Goal: Task Accomplishment & Management: Manage account settings

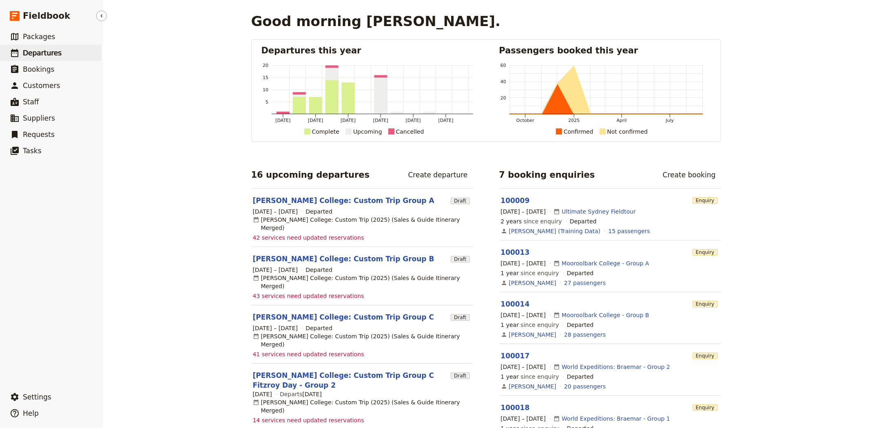
click at [41, 51] on span "Departures" at bounding box center [42, 53] width 39 height 8
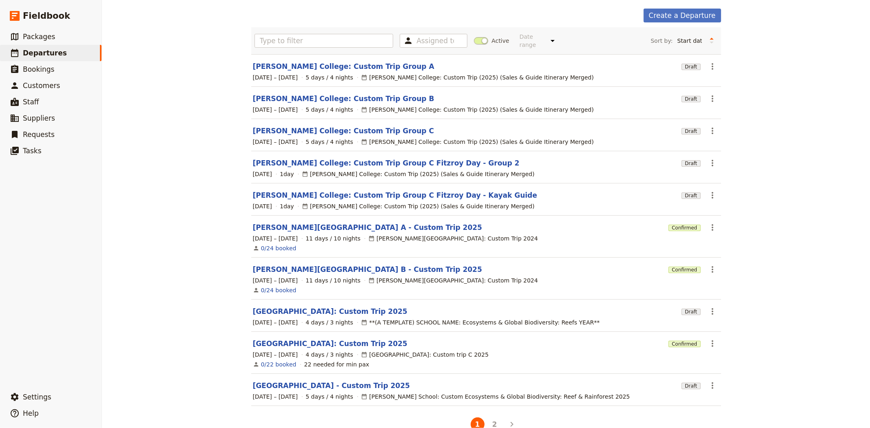
scroll to position [43, 0]
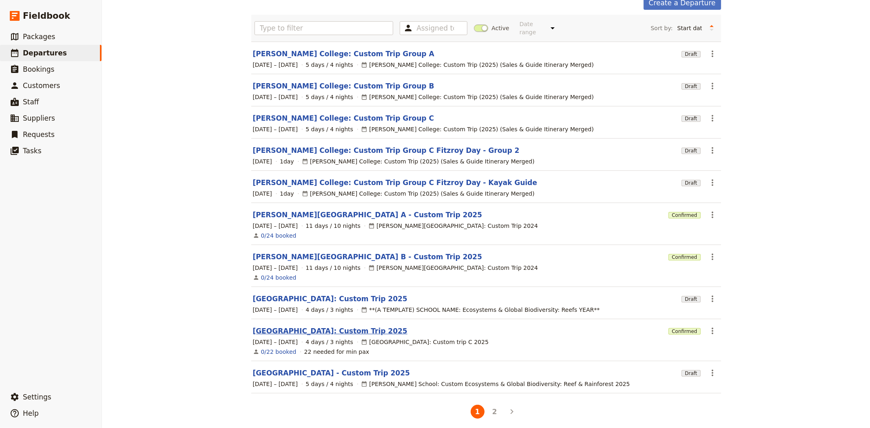
click at [376, 326] on link "Montessori International College: Custom Trip 2025" at bounding box center [330, 331] width 155 height 10
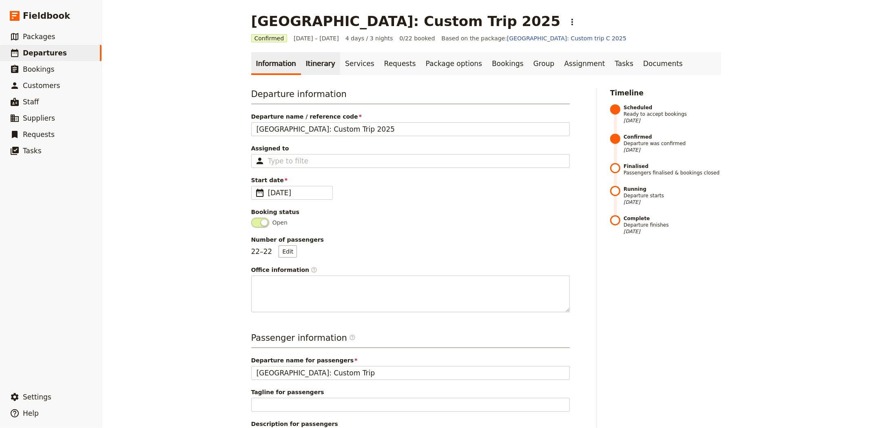
click at [311, 71] on link "Itinerary" at bounding box center [320, 63] width 39 height 23
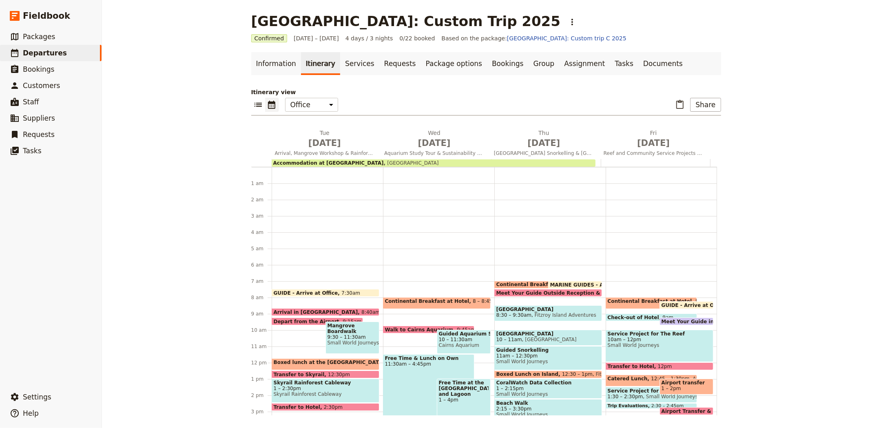
scroll to position [106, 0]
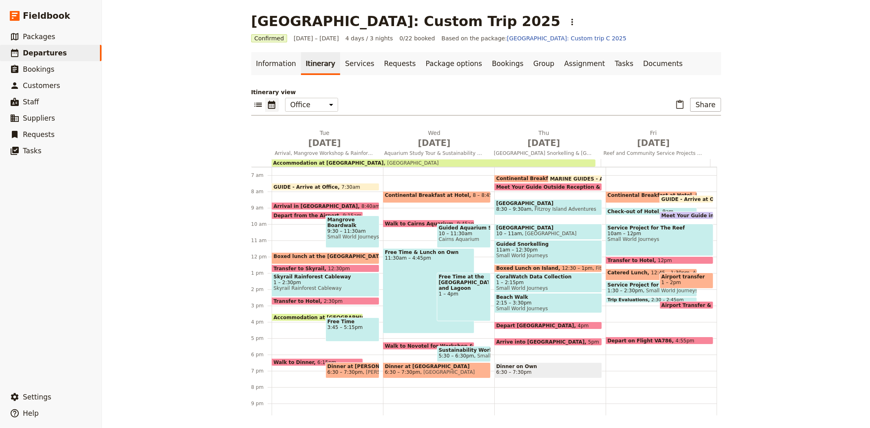
click at [296, 317] on span "Accommodation at Coral Tree Inn" at bounding box center [331, 317] width 114 height 5
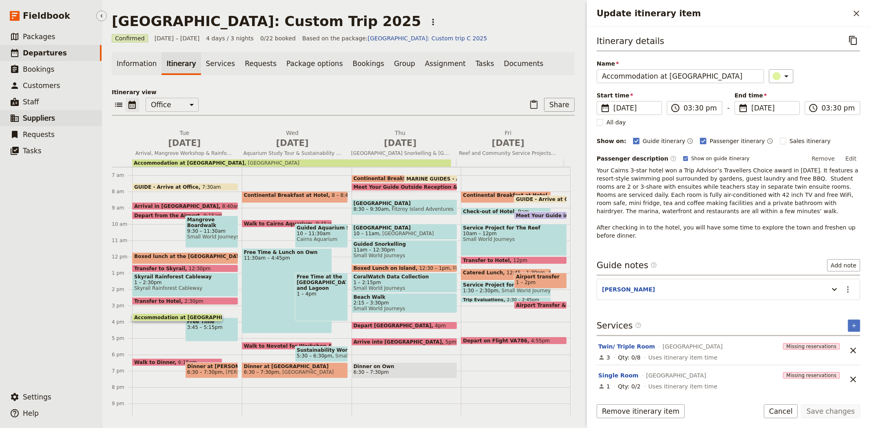
drag, startPoint x: 45, startPoint y: 118, endPoint x: 62, endPoint y: 123, distance: 17.8
click at [45, 118] on span "Suppliers" at bounding box center [39, 118] width 32 height 8
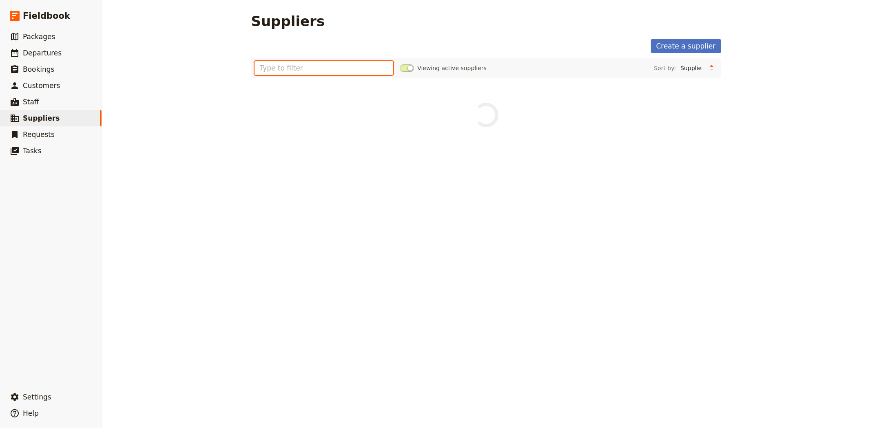
click at [284, 66] on input "text" at bounding box center [324, 68] width 139 height 14
type input "coral tree inn"
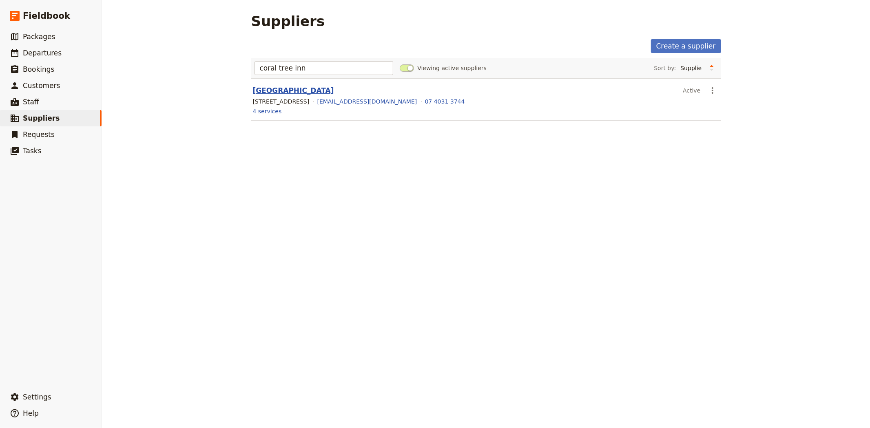
click at [277, 87] on link "Coral Tree Inn" at bounding box center [293, 90] width 81 height 8
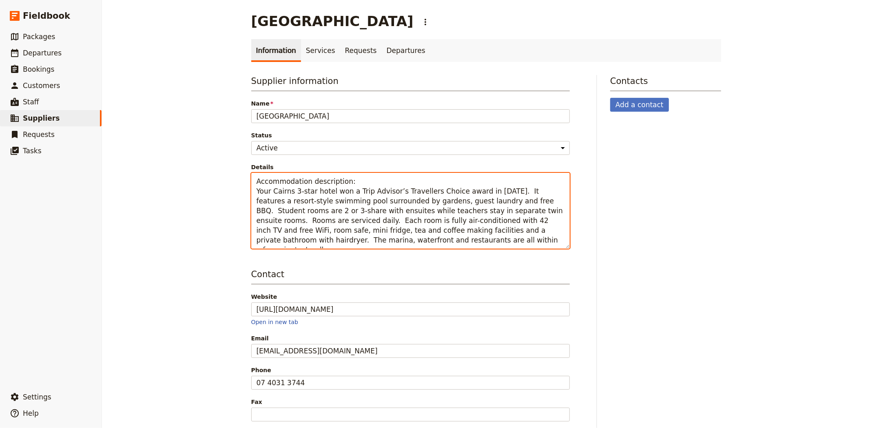
drag, startPoint x: 400, startPoint y: 241, endPoint x: 324, endPoint y: 221, distance: 78.6
click at [324, 221] on textarea "Accommodation description: Your Cairns 3-star hotel won a Trip Advisor’s Travel…" at bounding box center [410, 211] width 319 height 76
click at [479, 201] on textarea "Accommodation description: Your Cairns 3-star hotel won a Trip Advisor’s Travel…" at bounding box center [410, 211] width 319 height 76
drag, startPoint x: 401, startPoint y: 245, endPoint x: 248, endPoint y: 187, distance: 164.5
click at [251, 187] on textarea "Accommodation description: Your Cairns 3-star hotel won a Trip Advisor’s Travel…" at bounding box center [410, 211] width 319 height 76
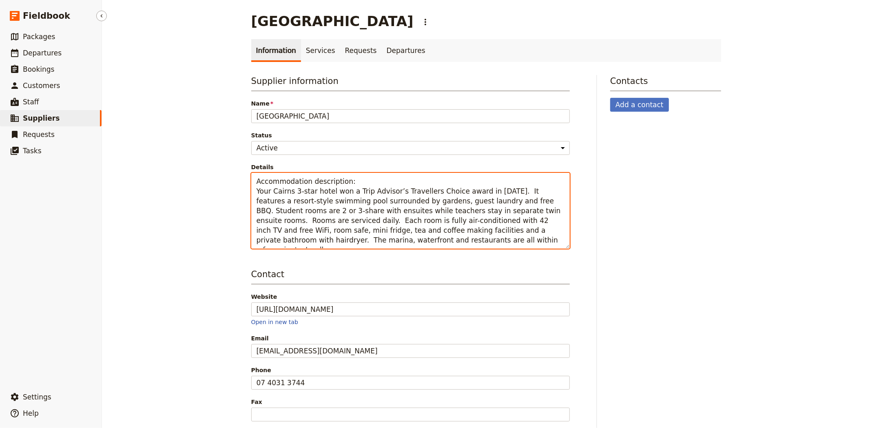
type textarea "Accommodation description: Your Cairns 3-star hotel won a Trip Advisor’s Travel…"
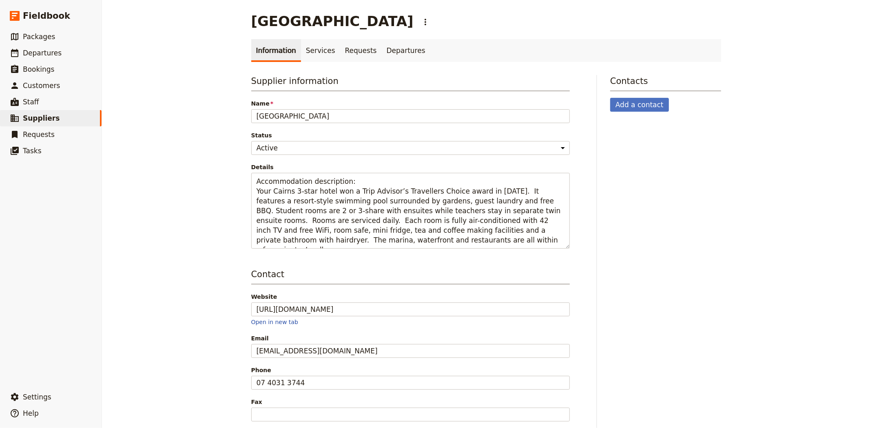
drag, startPoint x: 178, startPoint y: 210, endPoint x: 148, endPoint y: 104, distance: 109.6
click at [178, 210] on div "Coral Tree Inn ​ Information Services Requests Departures Supplier information …" at bounding box center [486, 214] width 768 height 428
click at [46, 51] on span "Departures" at bounding box center [42, 53] width 39 height 8
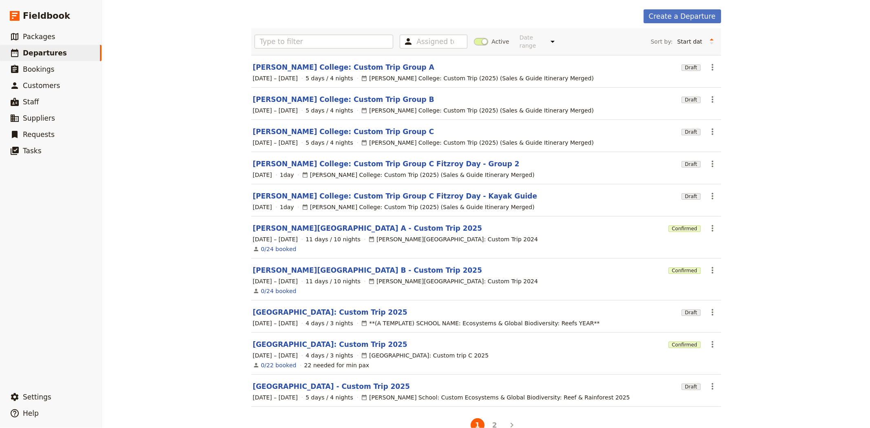
scroll to position [43, 0]
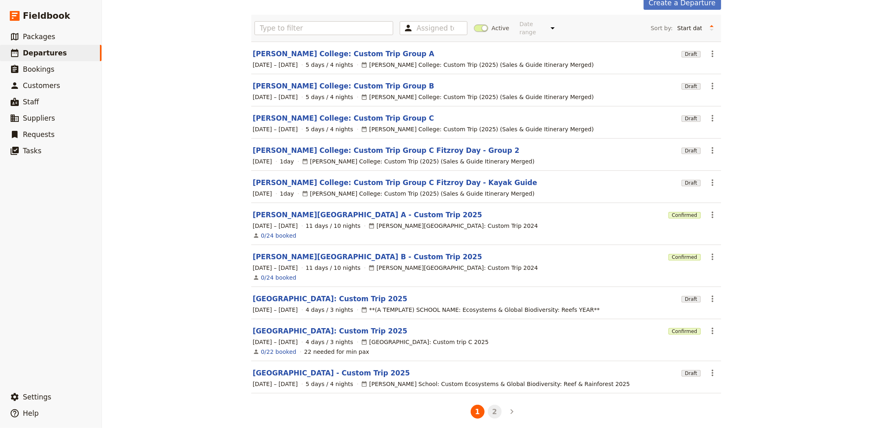
click at [490, 405] on button "2" at bounding box center [495, 412] width 14 height 14
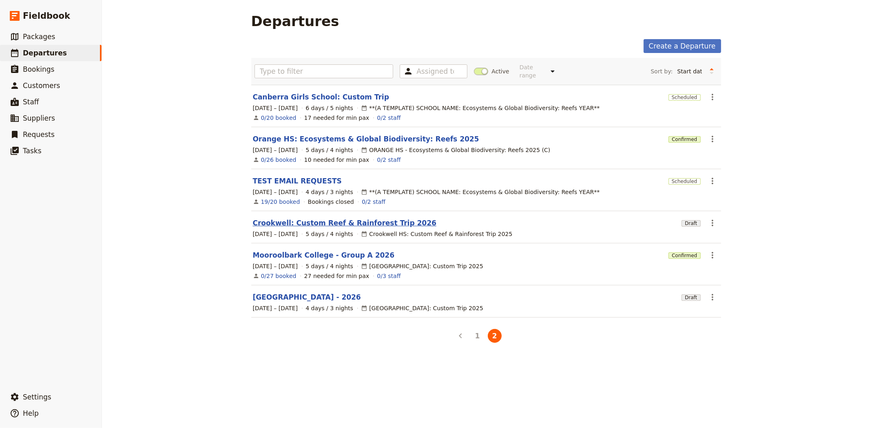
click at [290, 218] on link "Crookwell: Custom Reef & Rainforest Trip 2026" at bounding box center [345, 223] width 184 height 10
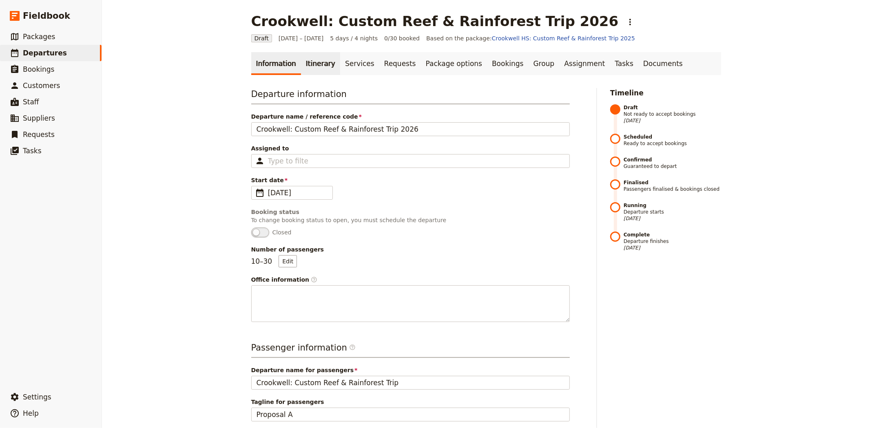
click at [301, 65] on link "Itinerary" at bounding box center [320, 63] width 39 height 23
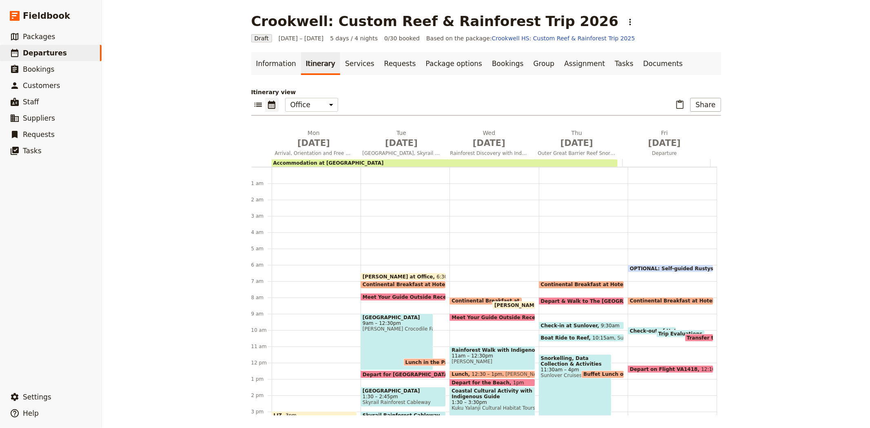
scroll to position [90, 0]
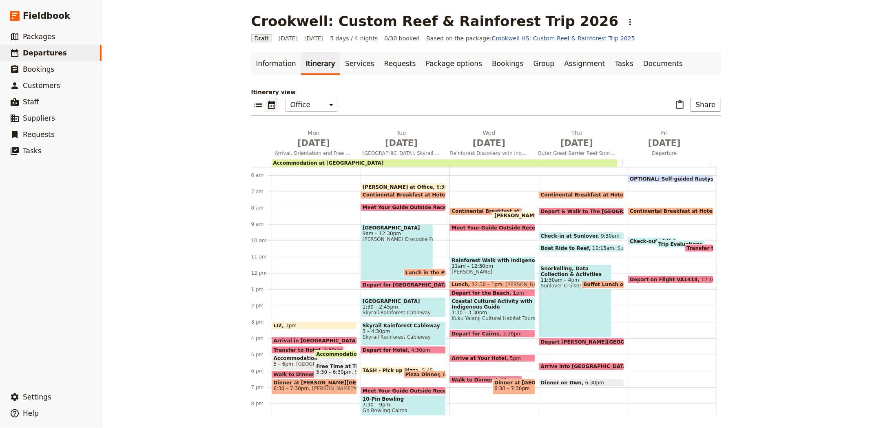
click at [406, 186] on span "JESS - Arrive at Office" at bounding box center [400, 186] width 74 height 5
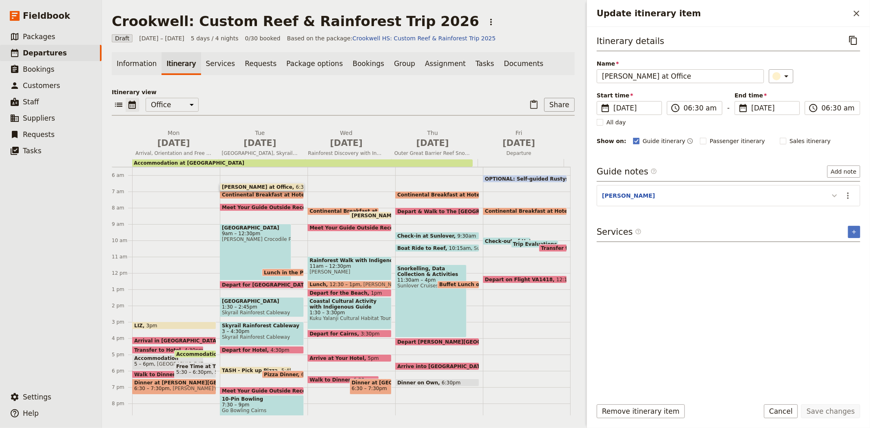
click at [831, 193] on icon "Update itinerary item" at bounding box center [835, 196] width 10 height 10
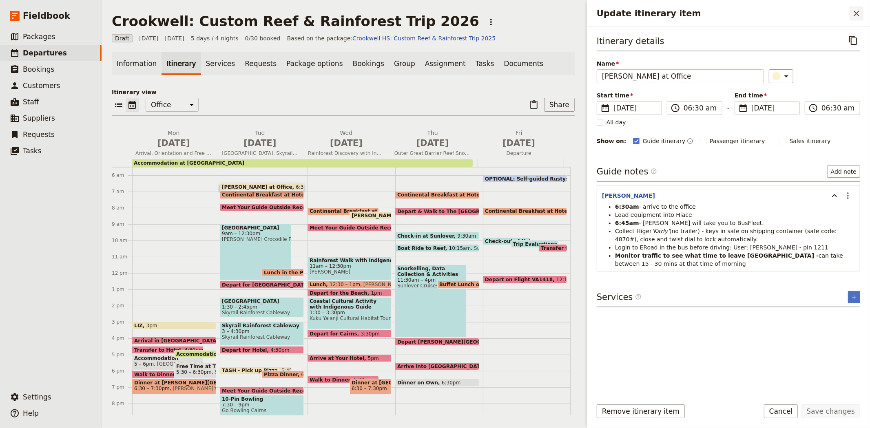
click at [858, 9] on icon "Close drawer" at bounding box center [857, 14] width 10 height 10
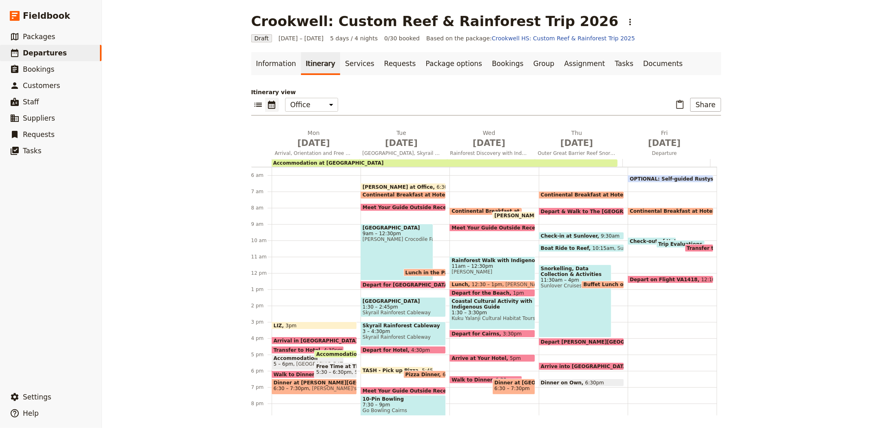
click at [387, 187] on span at bounding box center [403, 188] width 84 height 3
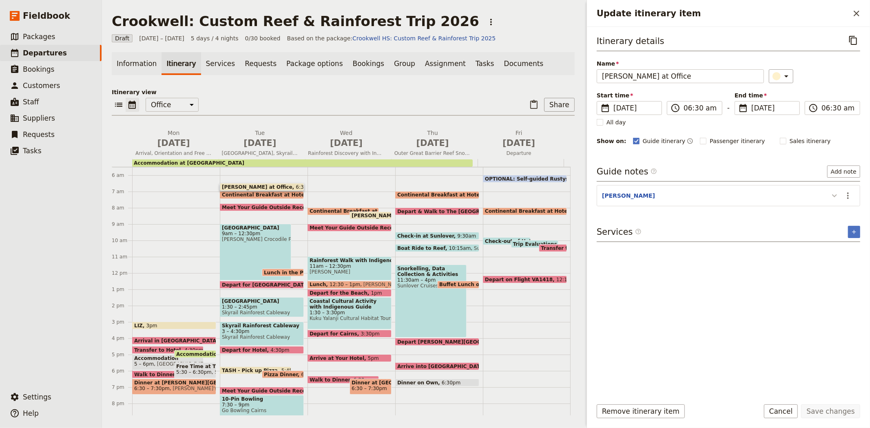
click at [837, 196] on icon "Update itinerary item" at bounding box center [835, 196] width 10 height 10
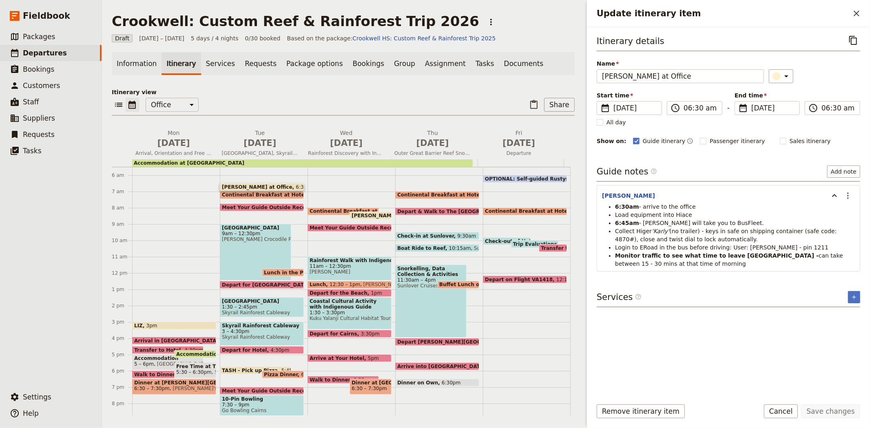
click at [249, 205] on span "Meet Your Guide Outside Reception & Depart" at bounding box center [286, 207] width 128 height 5
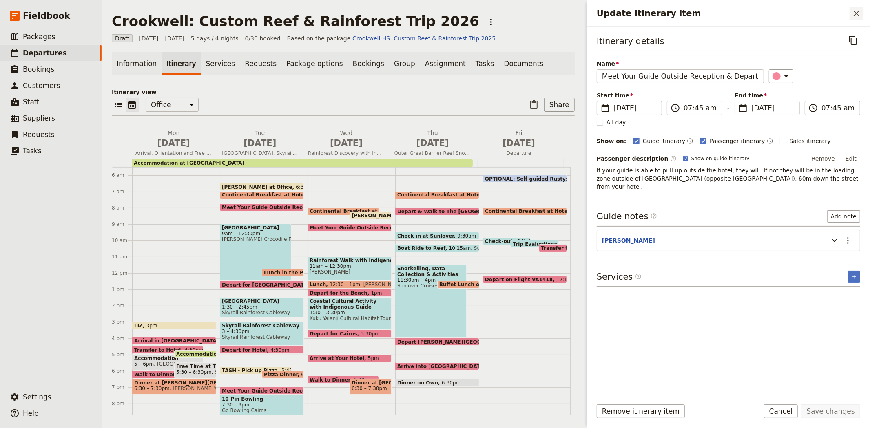
click at [860, 16] on icon "Close drawer" at bounding box center [857, 14] width 10 height 10
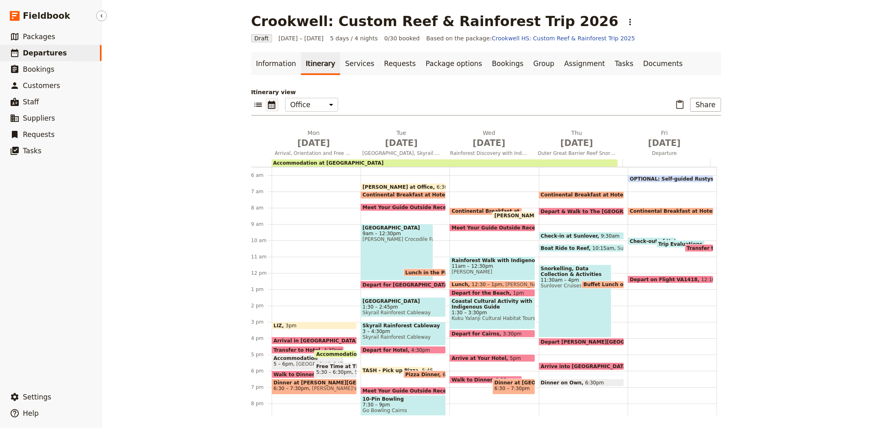
drag, startPoint x: 21, startPoint y: 56, endPoint x: 30, endPoint y: 56, distance: 8.6
click at [21, 56] on link "​ Departures" at bounding box center [51, 53] width 102 height 16
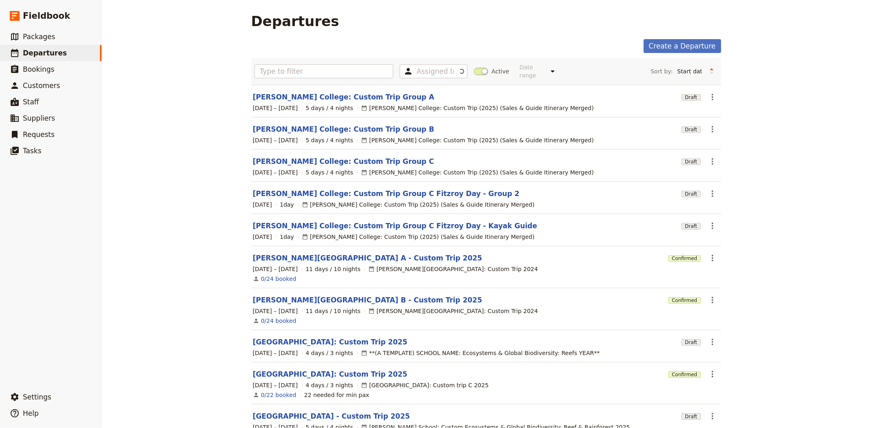
scroll to position [43, 0]
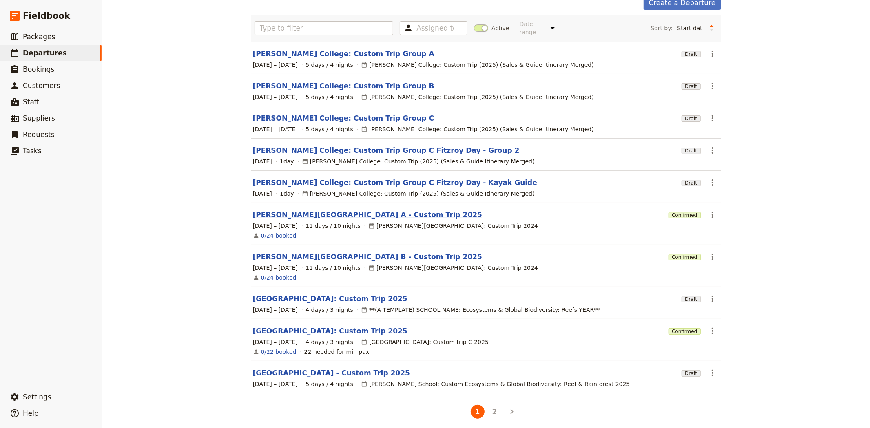
click at [334, 210] on link "Albert Park College A - Custom Trip 2025" at bounding box center [368, 215] width 230 height 10
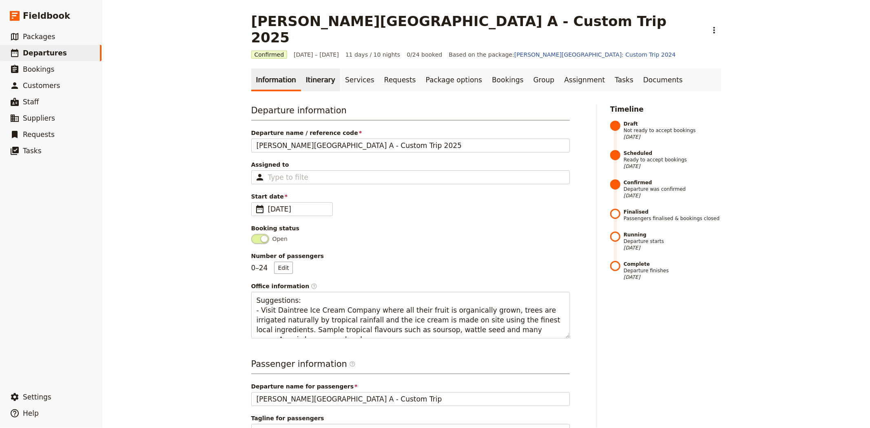
click at [320, 69] on link "Itinerary" at bounding box center [320, 80] width 39 height 23
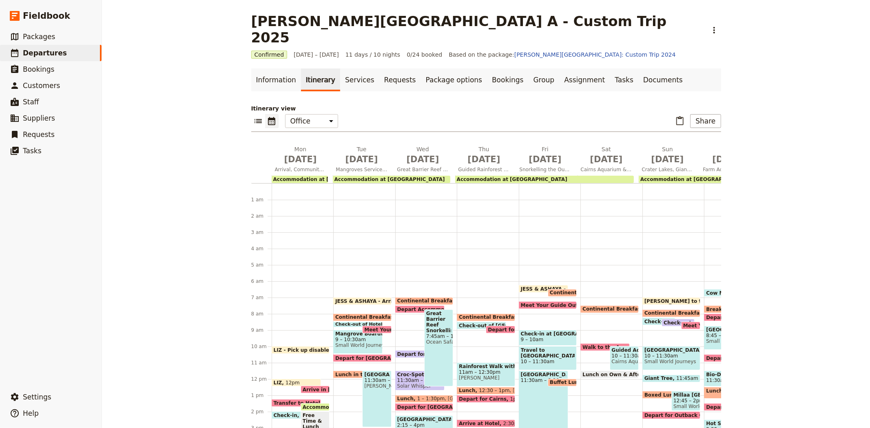
scroll to position [94, 0]
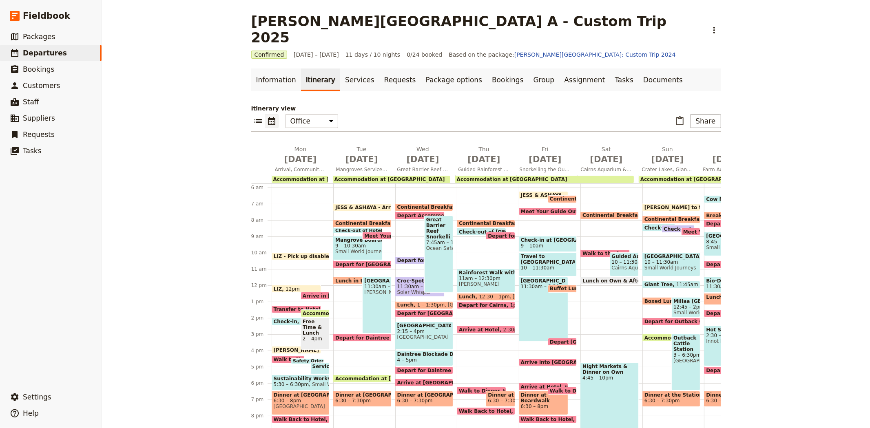
click at [658, 205] on span "JESS - Arrive to the Office" at bounding box center [686, 207] width 85 height 5
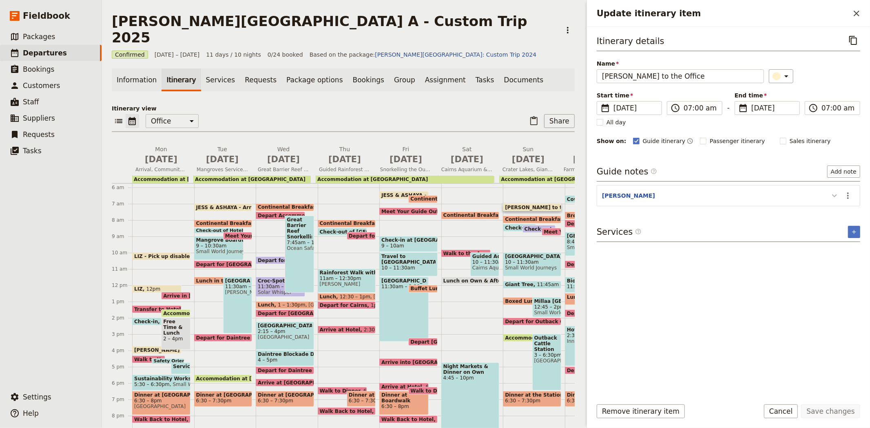
click at [831, 191] on icon "Update itinerary item" at bounding box center [835, 196] width 10 height 10
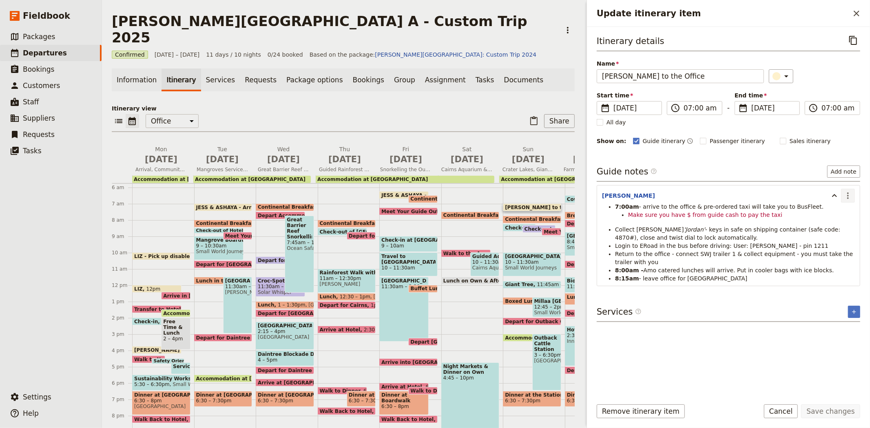
click at [845, 197] on icon "Actions" at bounding box center [848, 196] width 10 height 10
click at [837, 211] on span "Edit note" at bounding box center [825, 214] width 26 height 8
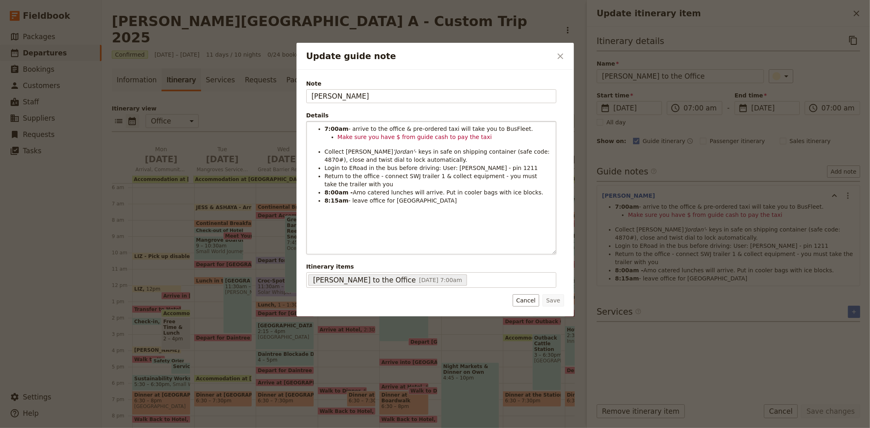
drag, startPoint x: 555, startPoint y: 184, endPoint x: 542, endPoint y: 252, distance: 68.9
click at [542, 252] on div "7:00am - arrive to the office & pre-ordered taxi will take you to BusFleet. Mak…" at bounding box center [431, 188] width 249 height 133
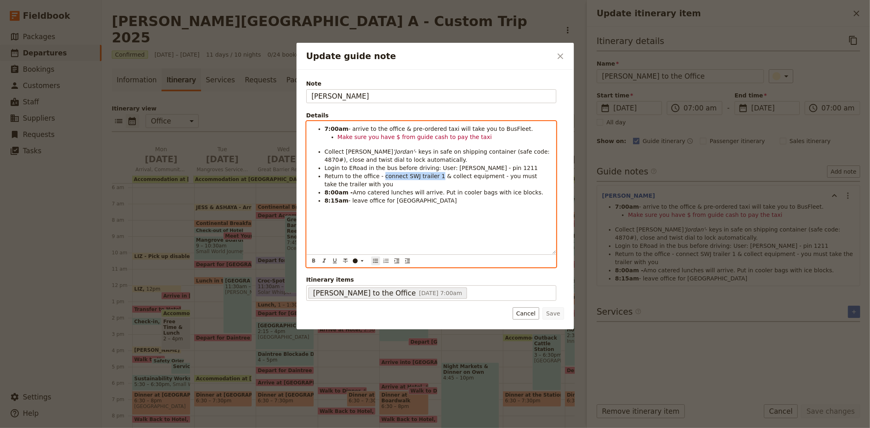
drag, startPoint x: 431, startPoint y: 176, endPoint x: 378, endPoint y: 177, distance: 53.5
click at [378, 177] on span "Return to the office - connect SWJ trailer 1 & collect equipment - you must tak…" at bounding box center [432, 180] width 215 height 15
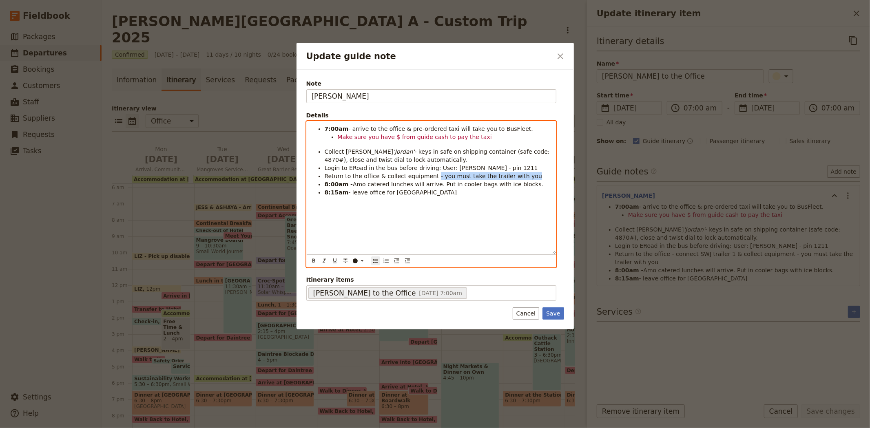
drag, startPoint x: 520, startPoint y: 176, endPoint x: 428, endPoint y: 177, distance: 91.8
click at [428, 177] on li "Return to the office & collect equipment - you must take the trailer with you" at bounding box center [438, 176] width 226 height 8
copy span "- you must take the trailer with you"
click at [418, 161] on li "Collect Rosa 'Jordan' - keys in safe on shipping container (safe code: 4870#), …" at bounding box center [438, 156] width 226 height 16
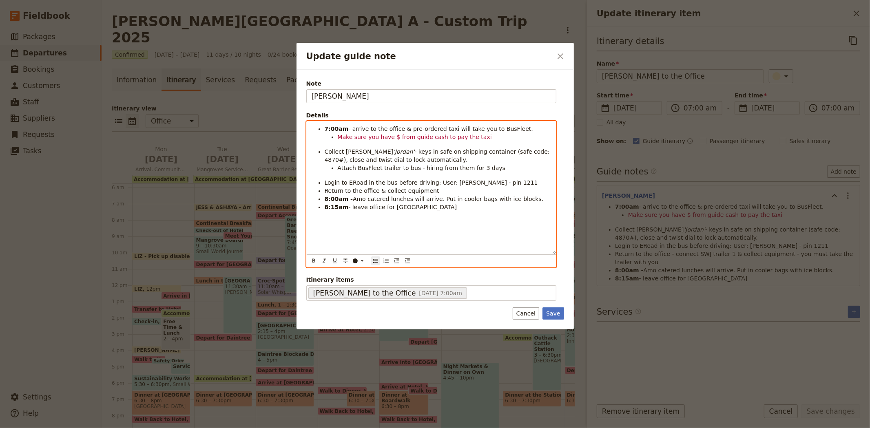
drag, startPoint x: 499, startPoint y: 170, endPoint x: 338, endPoint y: 171, distance: 161.5
click at [338, 171] on li "Attach BusFleet trailer to bus - hiring from them for 3 days" at bounding box center [444, 168] width 213 height 8
click at [359, 260] on icon "Update guide note" at bounding box center [362, 261] width 7 height 7
click at [356, 283] on div "button" at bounding box center [355, 281] width 5 height 5
click at [487, 170] on li "Attach BusFleet trailer to bus - hiring from them for 3 days" at bounding box center [444, 168] width 213 height 8
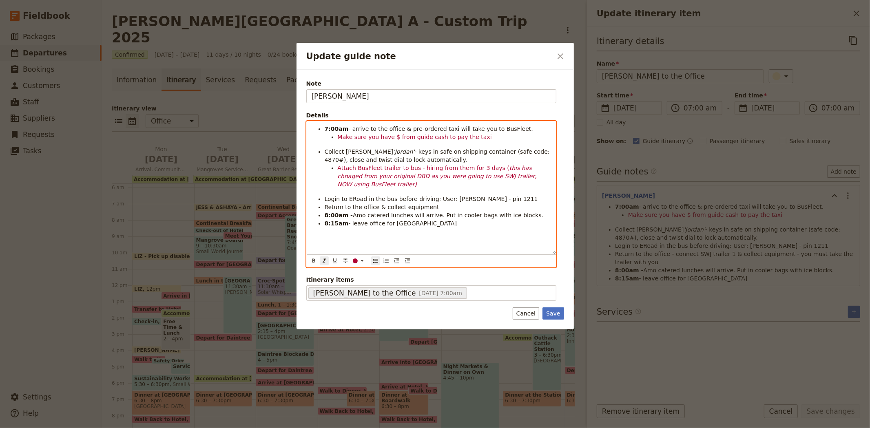
click at [518, 168] on em "this has chnaged from your original DBD as you were going to use SWJ trailer, N…" at bounding box center [438, 176] width 201 height 23
drag, startPoint x: 525, startPoint y: 173, endPoint x: 486, endPoint y: 170, distance: 38.9
click at [486, 170] on li "Attach BusFleet trailer to bus - hiring from them for 3 days ( this has changed…" at bounding box center [444, 176] width 213 height 24
click at [359, 260] on icon "Update guide note" at bounding box center [362, 261] width 7 height 7
click at [356, 290] on div "button" at bounding box center [355, 287] width 5 height 5
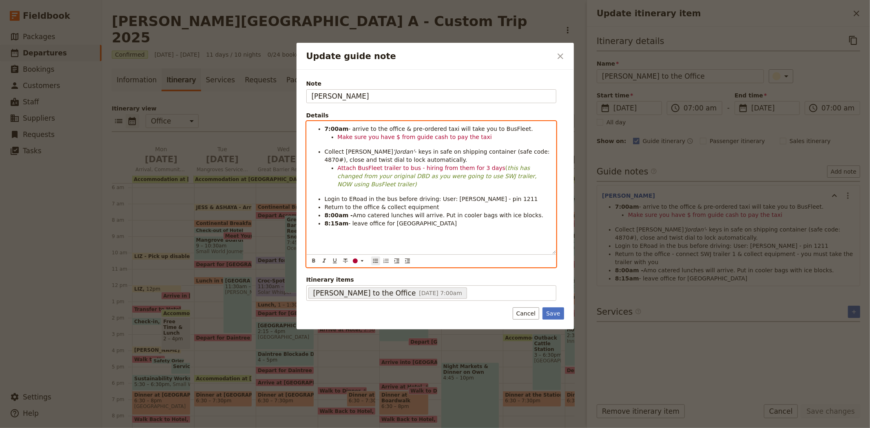
click at [367, 168] on span "Attach BusFleet trailer to bus - hiring from them for 3 days" at bounding box center [422, 168] width 168 height 7
click at [467, 168] on span "trailer to bus - hiring from them for 3 days" at bounding box center [444, 168] width 121 height 7
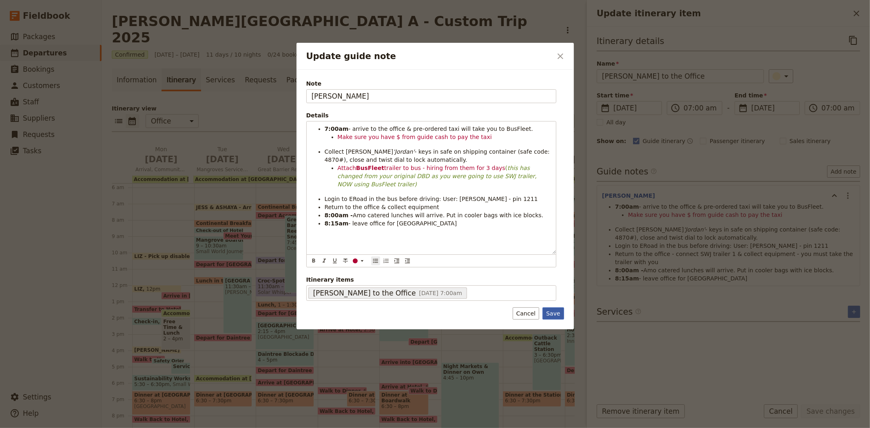
click at [557, 311] on button "Save" at bounding box center [552, 314] width 21 height 12
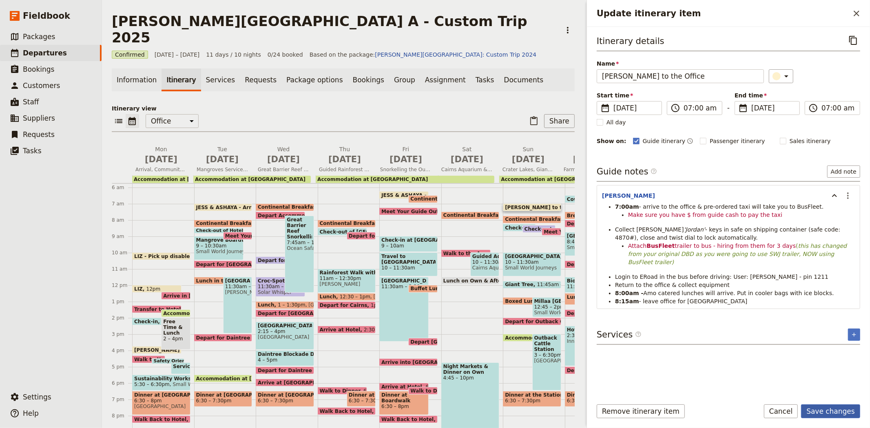
click at [826, 410] on button "Save changes" at bounding box center [830, 412] width 59 height 14
